Goal: Check status: Check status

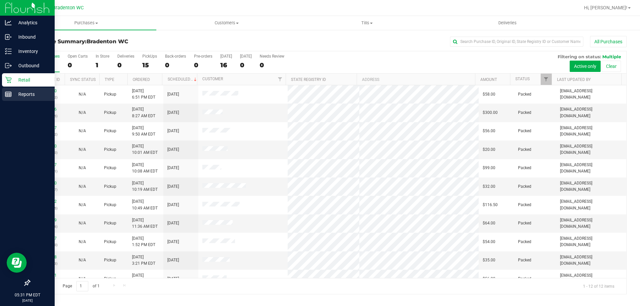
click at [16, 99] on div "Reports" at bounding box center [28, 94] width 53 height 13
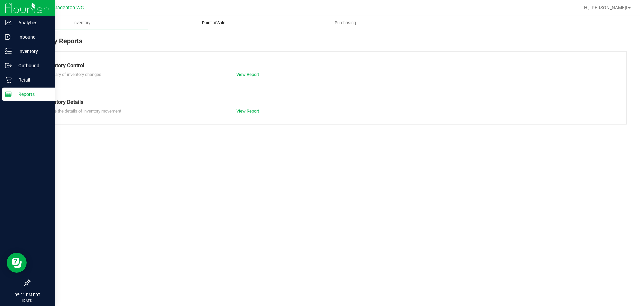
click at [220, 25] on span "Point of Sale" at bounding box center [213, 23] width 41 height 6
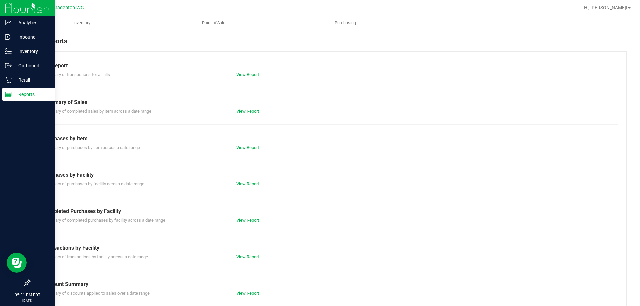
click at [244, 256] on link "View Report" at bounding box center [247, 257] width 23 height 5
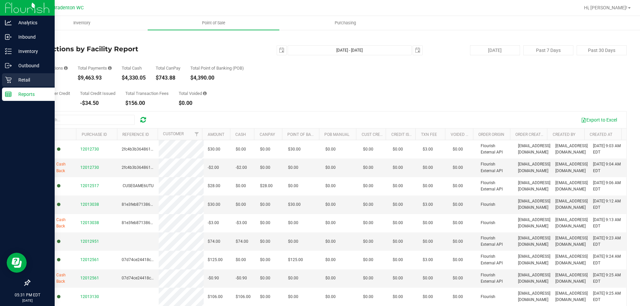
click at [28, 80] on p "Retail" at bounding box center [32, 80] width 40 height 8
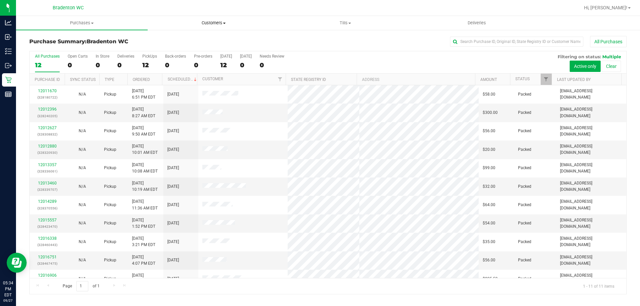
click at [153, 17] on uib-tab-heading "Customers All customers Add a new customer All physicians" at bounding box center [213, 22] width 131 height 13
click at [137, 16] on uib-tab-heading "Purchases Summary of purchases Fulfillment All purchases" at bounding box center [81, 22] width 131 height 13
click at [120, 9] on div at bounding box center [349, 7] width 460 height 13
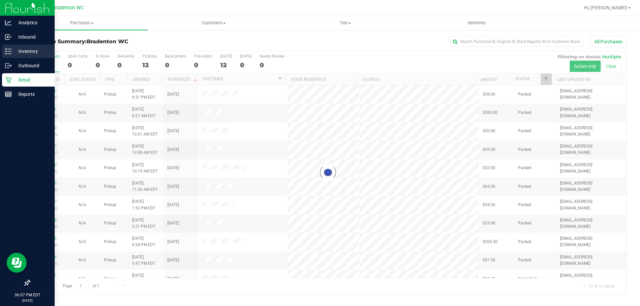
click at [6, 53] on icon at bounding box center [8, 51] width 7 height 7
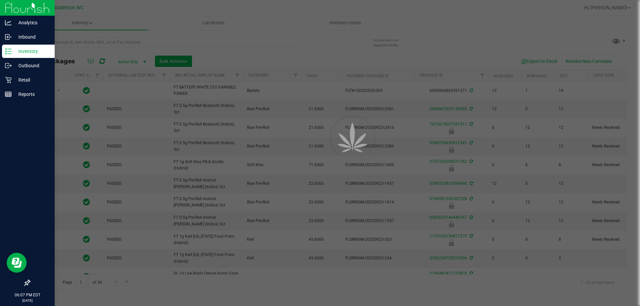
click at [107, 49] on div at bounding box center [320, 153] width 640 height 306
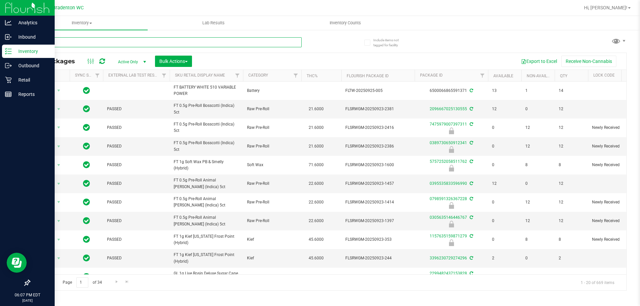
click at [97, 41] on input "text" at bounding box center [165, 42] width 272 height 10
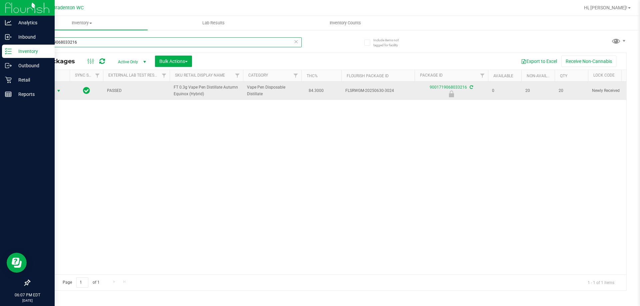
type input "9001719068033216"
click at [58, 91] on span "select" at bounding box center [58, 90] width 5 height 5
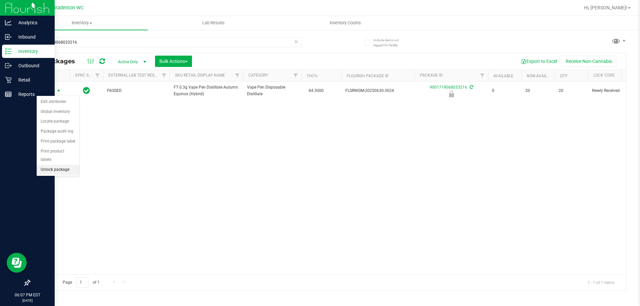
click at [62, 165] on li "Unlock package" at bounding box center [58, 170] width 43 height 10
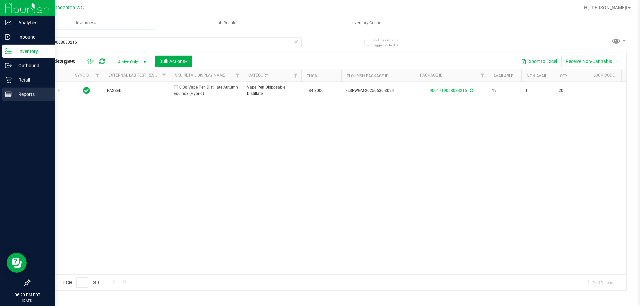
click at [9, 95] on line at bounding box center [9, 94] width 0 height 3
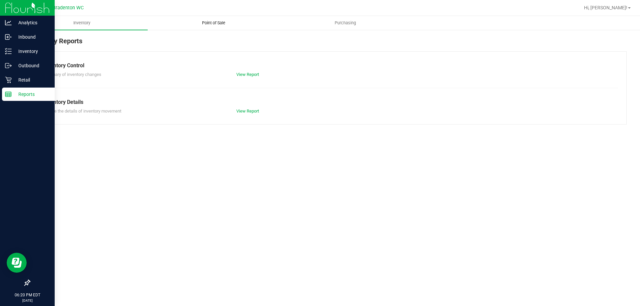
click at [215, 22] on span "Point of Sale" at bounding box center [213, 23] width 41 height 6
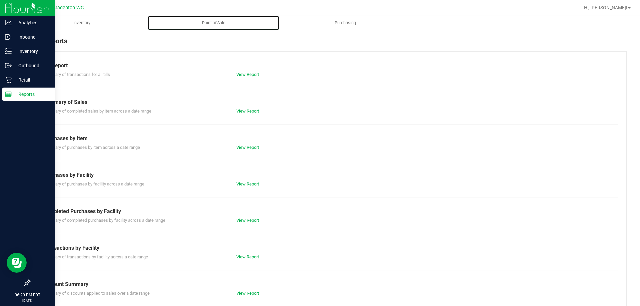
click at [247, 258] on link "View Report" at bounding box center [247, 257] width 23 height 5
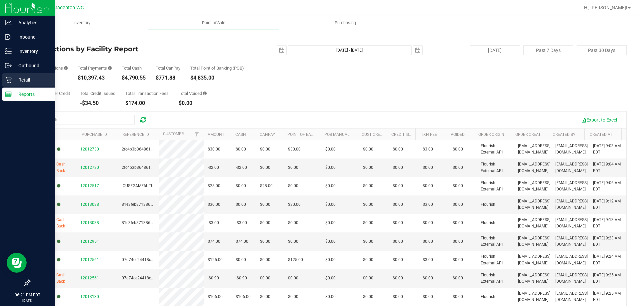
click at [6, 80] on icon at bounding box center [8, 80] width 7 height 7
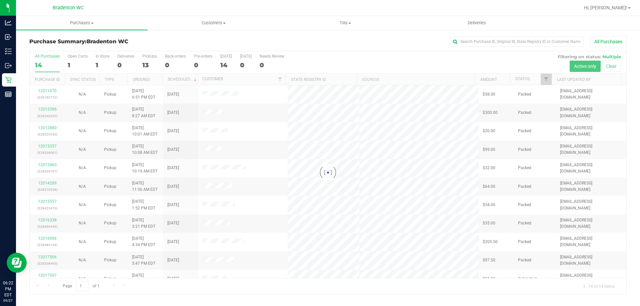
click at [44, 62] on div at bounding box center [328, 172] width 597 height 243
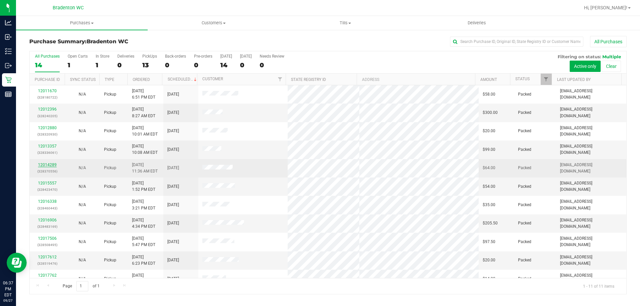
click at [42, 165] on link "12014289" at bounding box center [47, 165] width 19 height 5
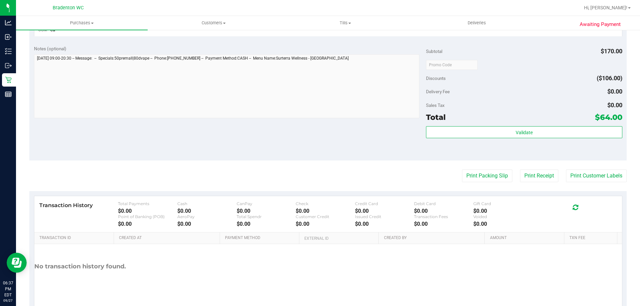
scroll to position [294, 0]
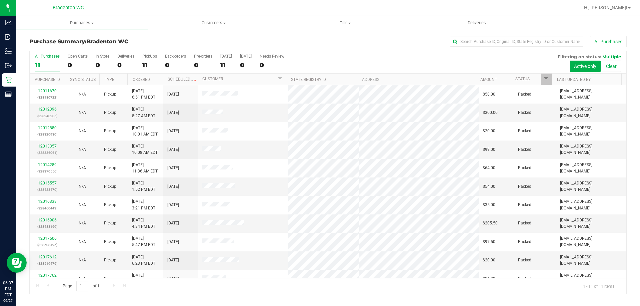
scroll to position [10, 0]
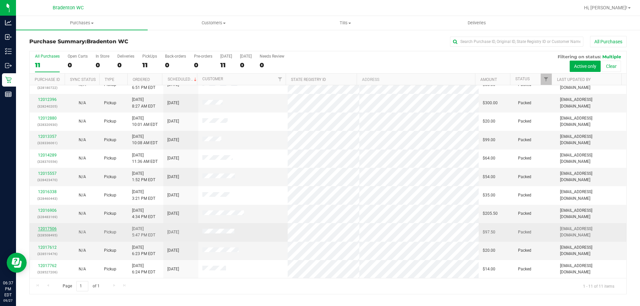
click at [48, 227] on link "12017506" at bounding box center [47, 229] width 19 height 5
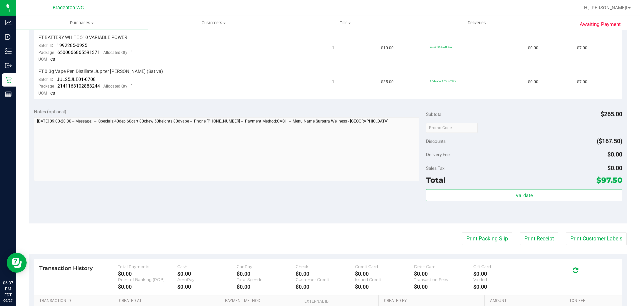
scroll to position [385, 0]
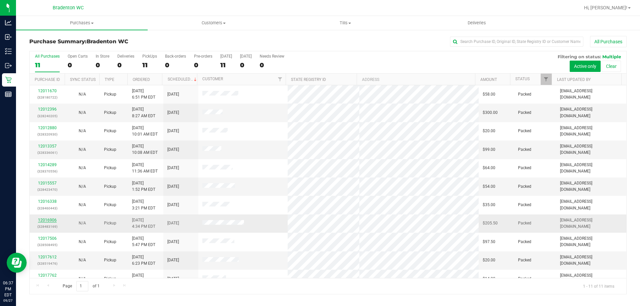
click at [48, 220] on link "12016906" at bounding box center [47, 220] width 19 height 5
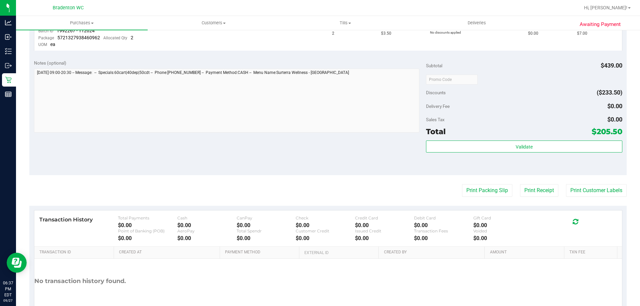
scroll to position [401, 0]
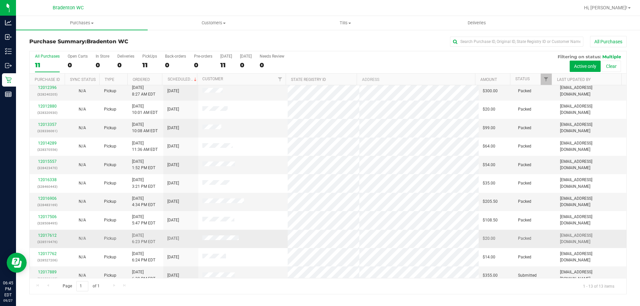
scroll to position [47, 0]
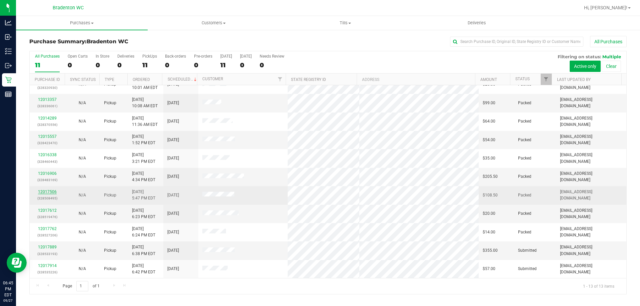
click at [47, 192] on link "12017506" at bounding box center [47, 192] width 19 height 5
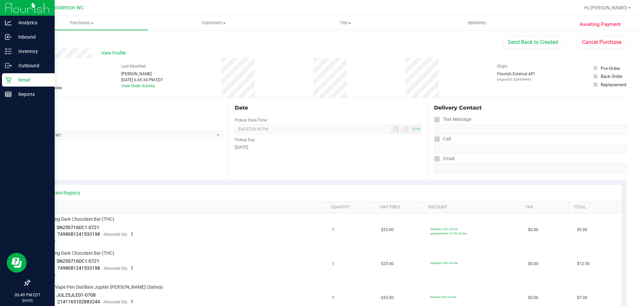
click at [7, 79] on icon at bounding box center [8, 80] width 7 height 7
